Goal: Task Accomplishment & Management: Complete application form

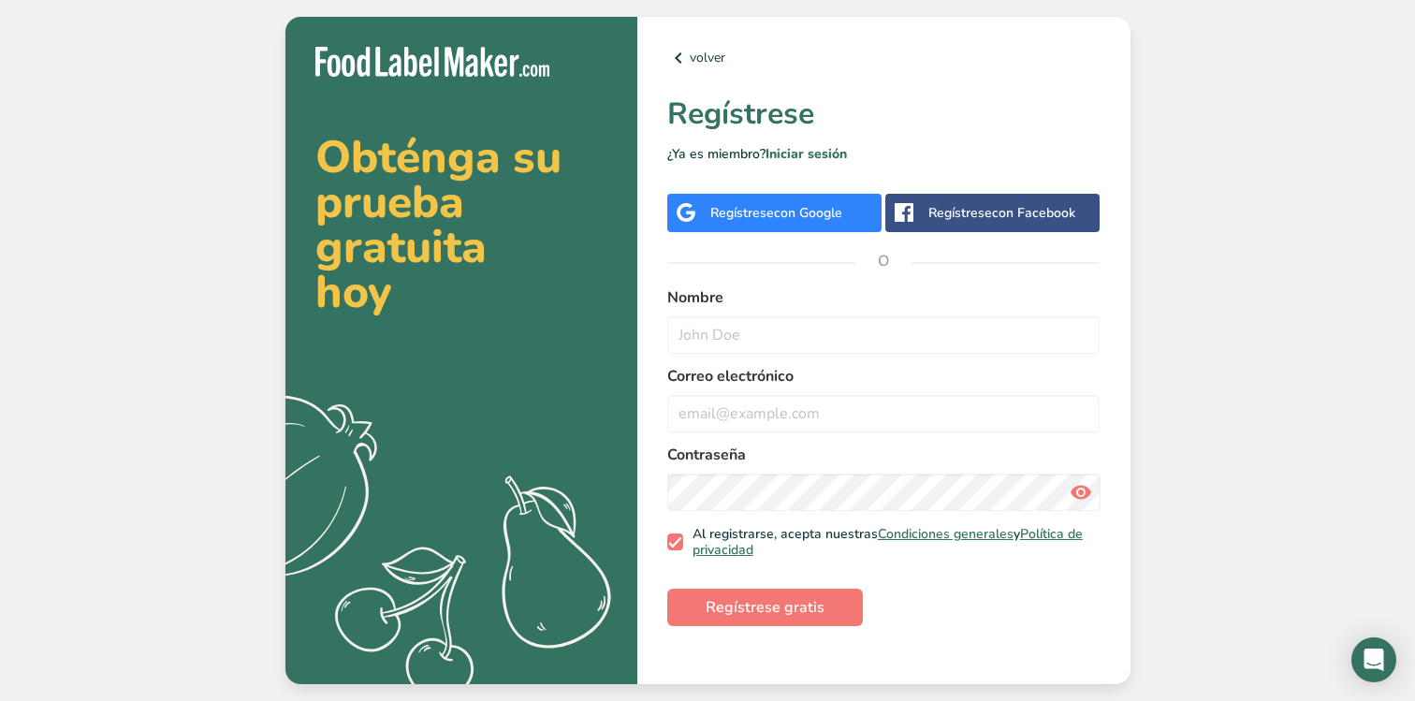
click at [824, 224] on div "Regístrese con Google" at bounding box center [774, 213] width 214 height 38
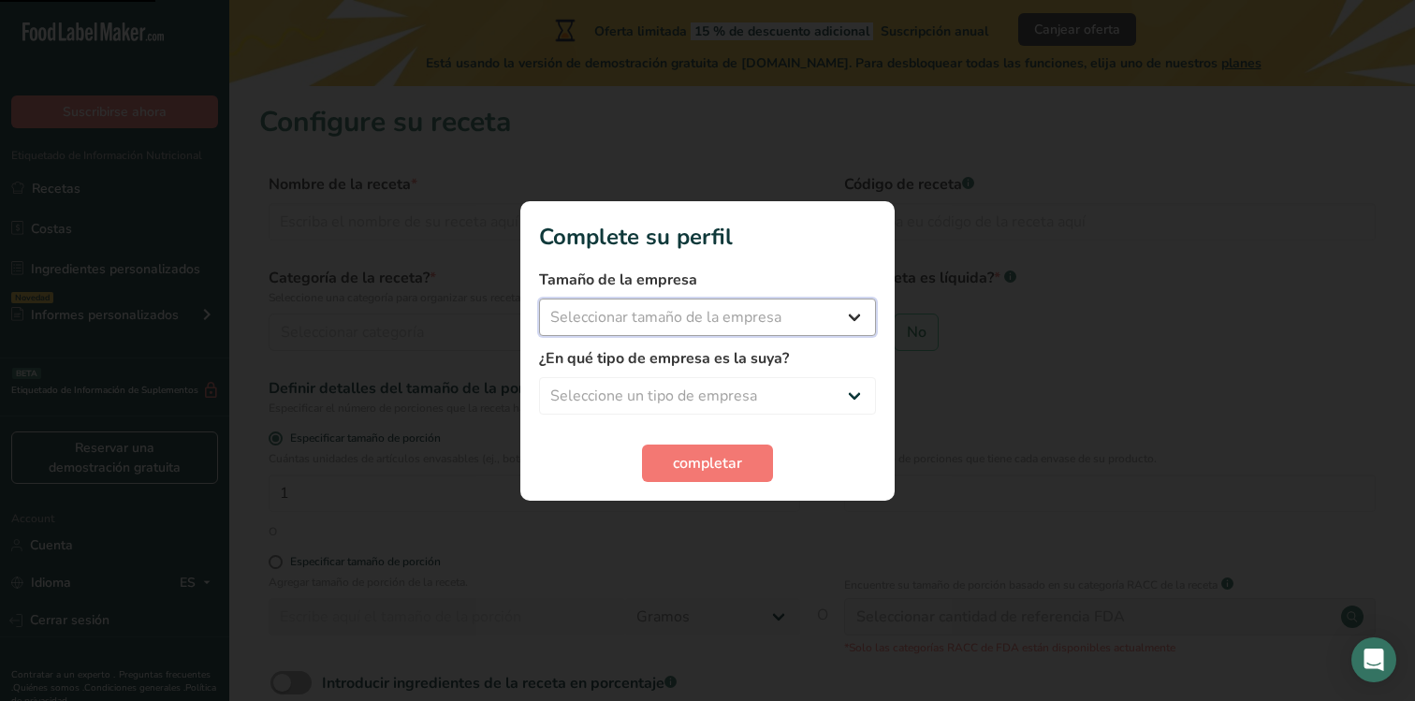
click at [730, 317] on select "Seleccionar tamaño de la empresa Menos de 10 empleados De 10 a 50 empleados De …" at bounding box center [707, 317] width 337 height 37
select select "1"
click at [539, 299] on select "Seleccionar tamaño de la empresa Menos de 10 empleados De 10 a 50 empleados De …" at bounding box center [707, 317] width 337 height 37
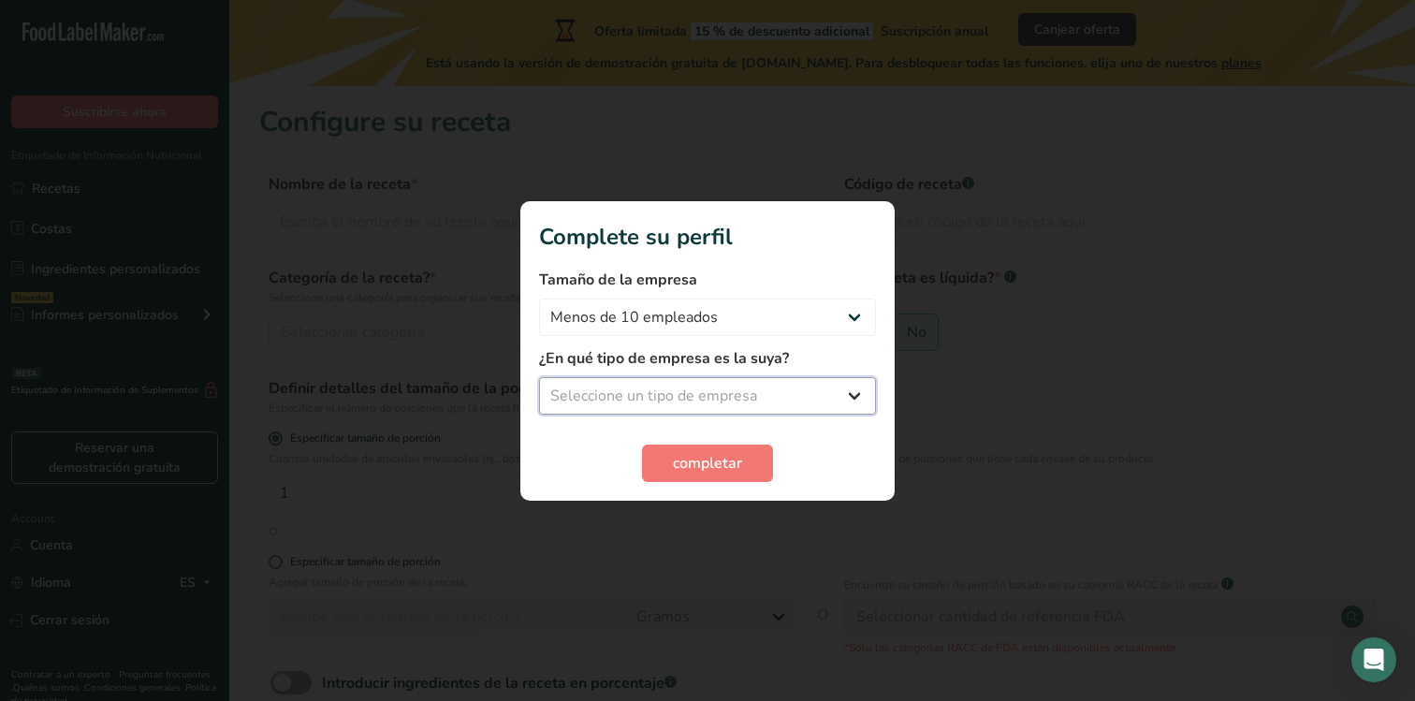
click at [698, 382] on select "Seleccione un tipo de empresa Fabricante de alimentos envasados Restaurante y c…" at bounding box center [707, 395] width 337 height 37
select select "8"
click at [539, 377] on select "Seleccione un tipo de empresa Fabricante de alimentos envasados Restaurante y c…" at bounding box center [707, 395] width 337 height 37
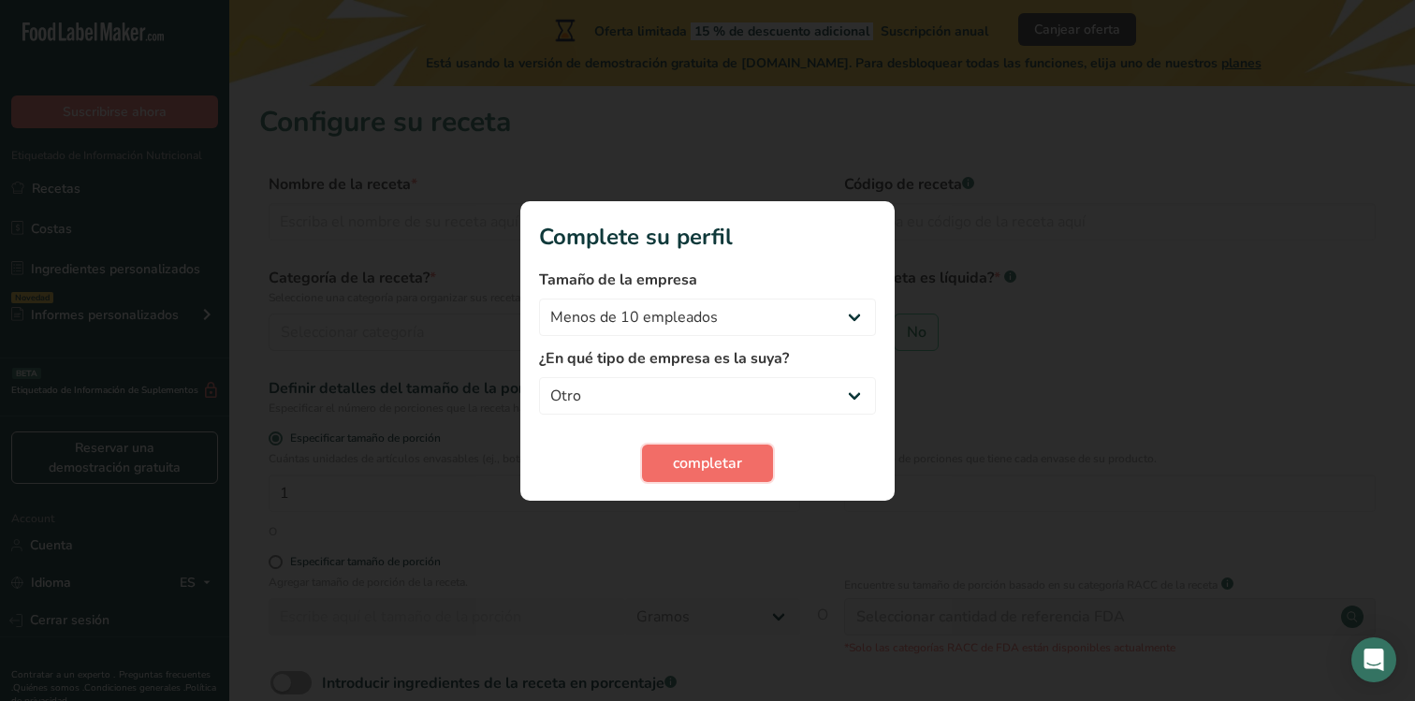
click at [693, 471] on span "completar" at bounding box center [707, 463] width 69 height 22
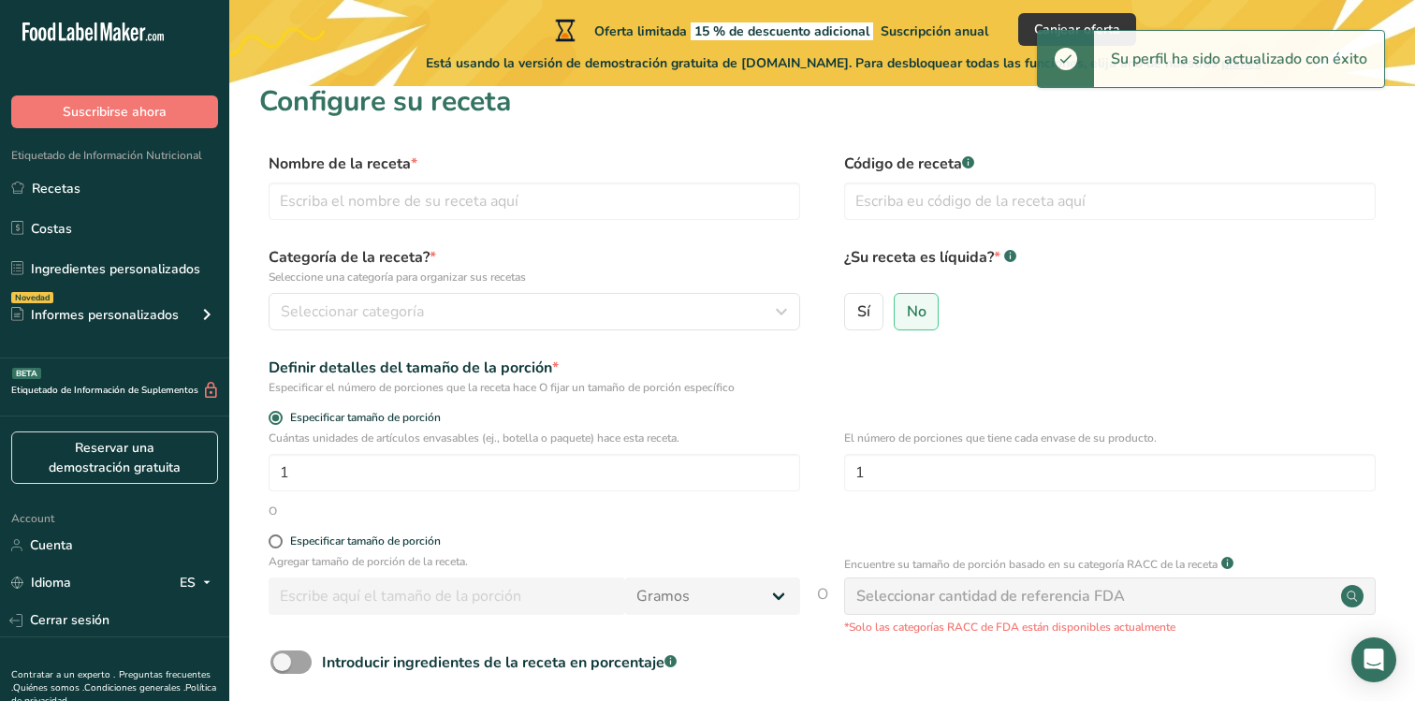
scroll to position [26, 0]
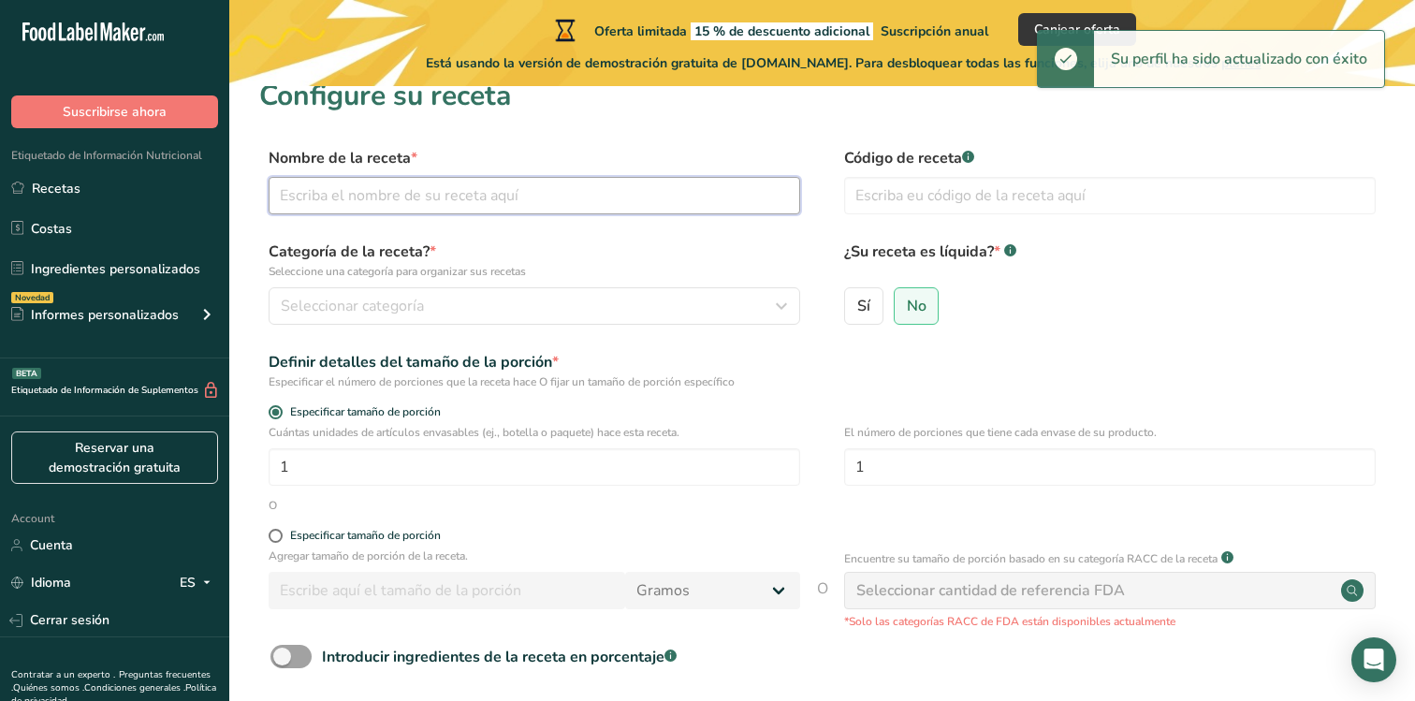
click at [692, 189] on input "text" at bounding box center [535, 195] width 532 height 37
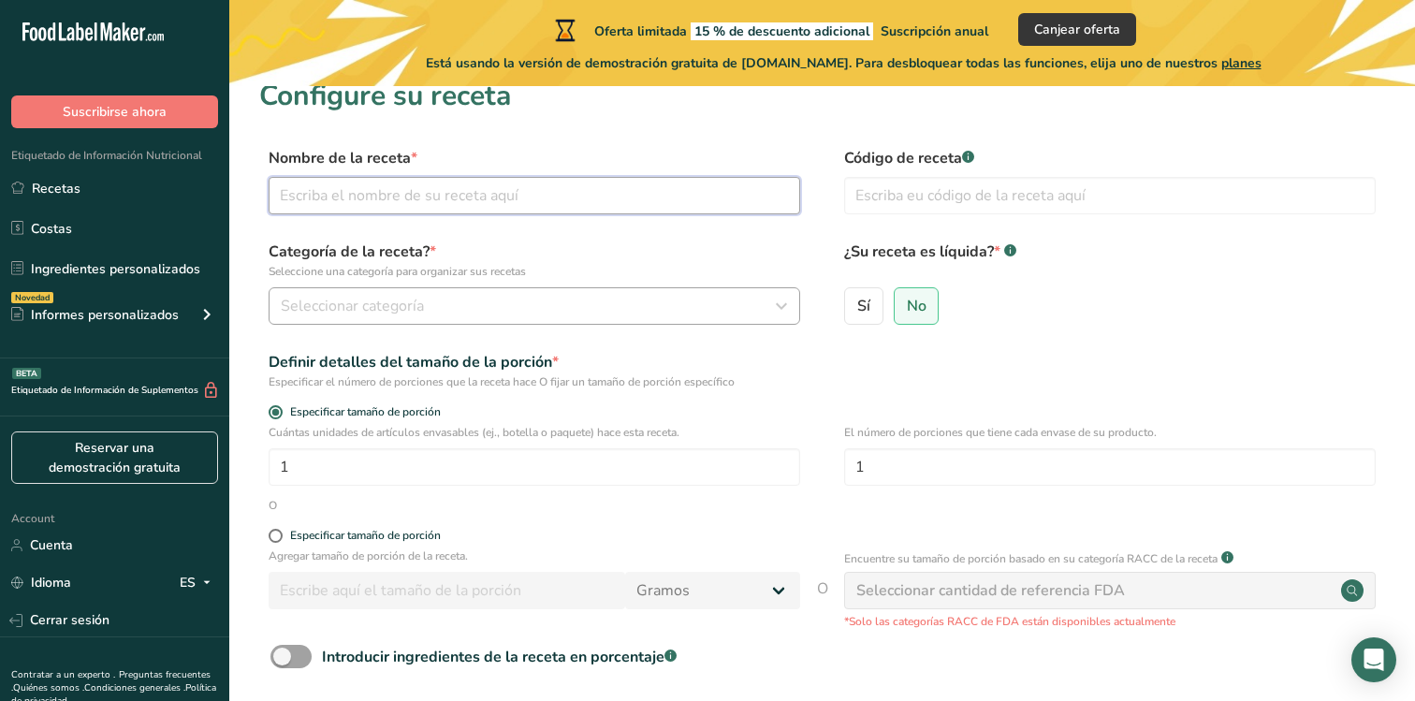
scroll to position [188, 0]
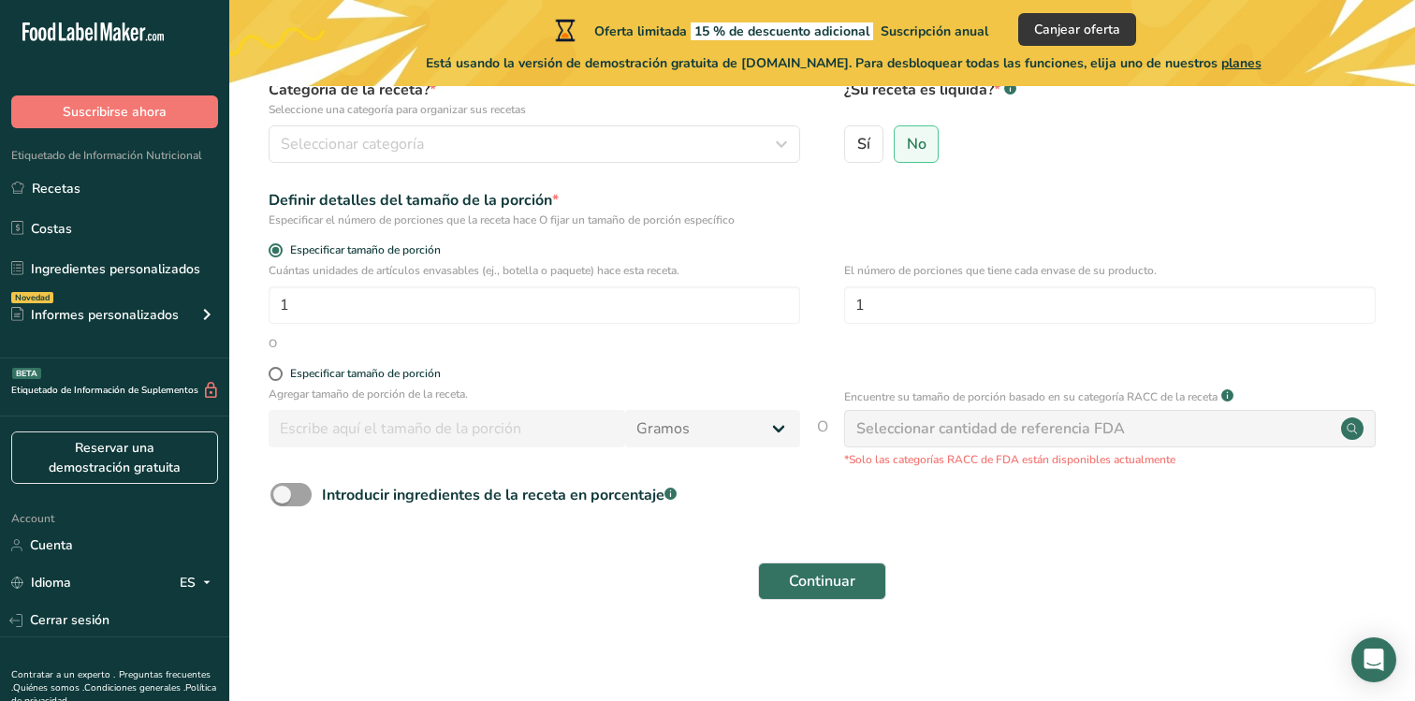
click at [1004, 412] on div "Seleccionar cantidad de referencia FDA" at bounding box center [1110, 428] width 532 height 37
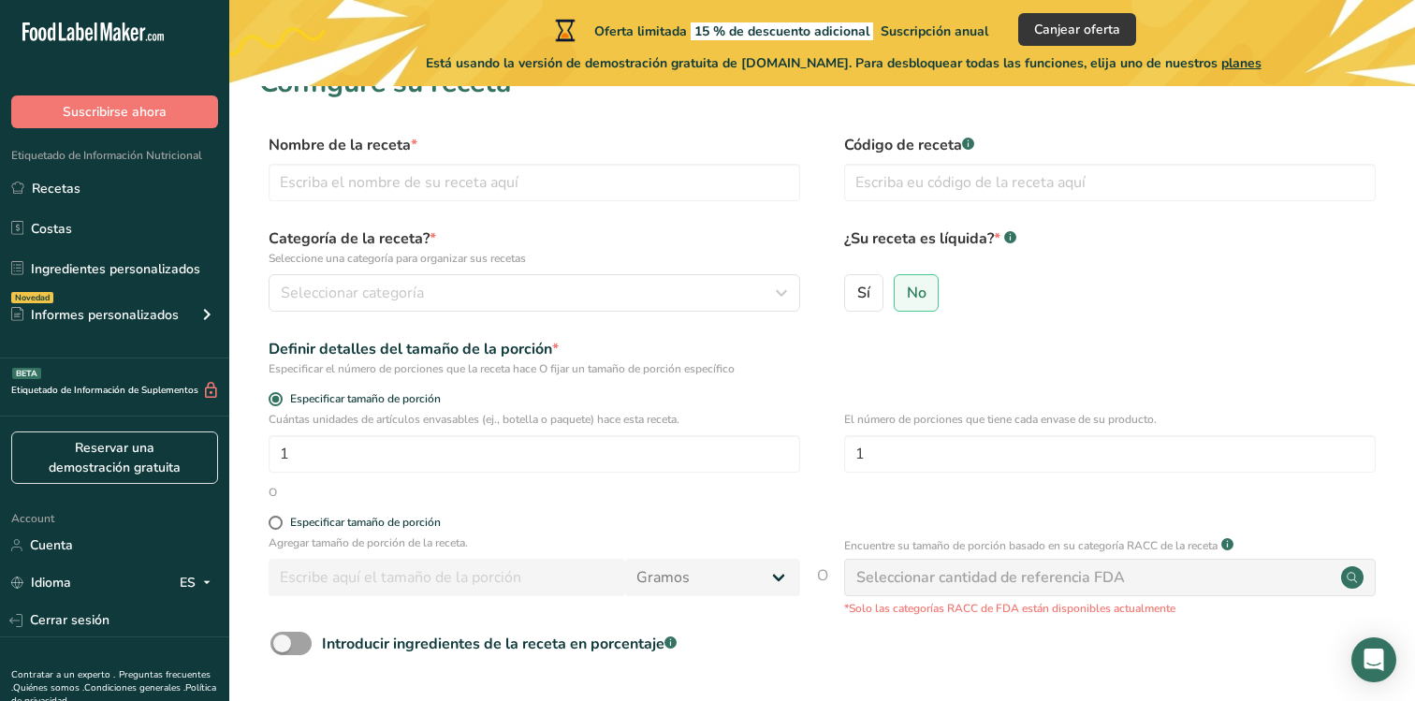
scroll to position [0, 0]
